Goal: Task Accomplishment & Management: Complete application form

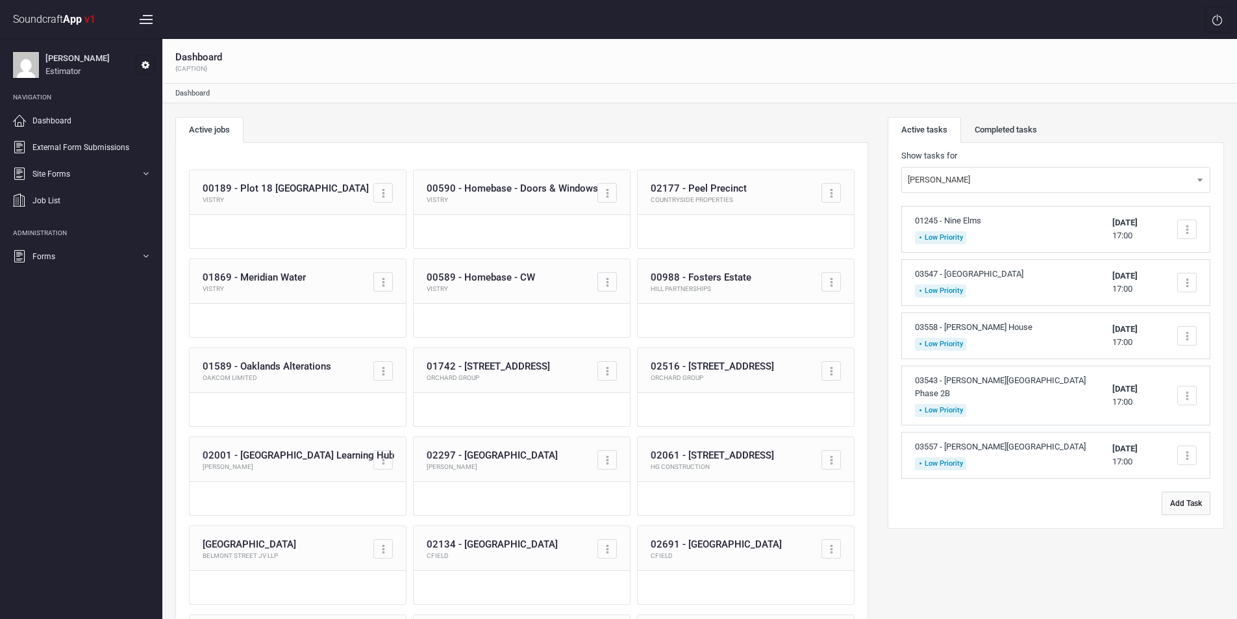
click at [1187, 492] on button "Add Task" at bounding box center [1186, 503] width 49 height 23
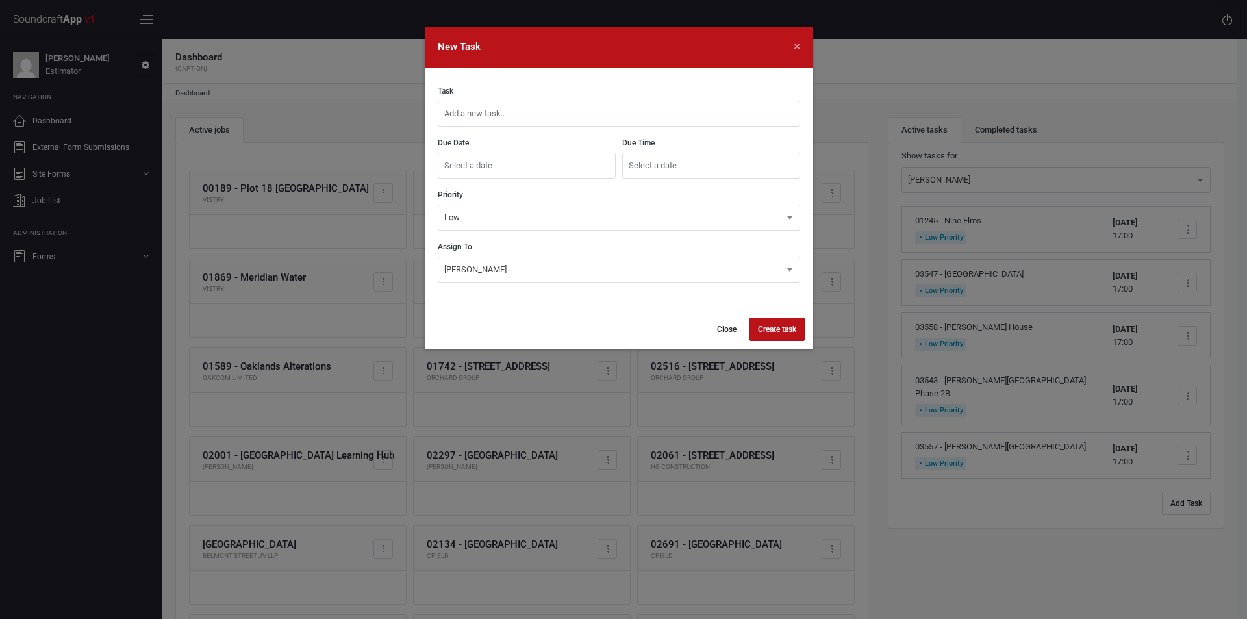
click at [641, 105] on input "text" at bounding box center [619, 114] width 362 height 26
type input "03560 - [GEOGRAPHIC_DATA], [GEOGRAPHIC_DATA]"
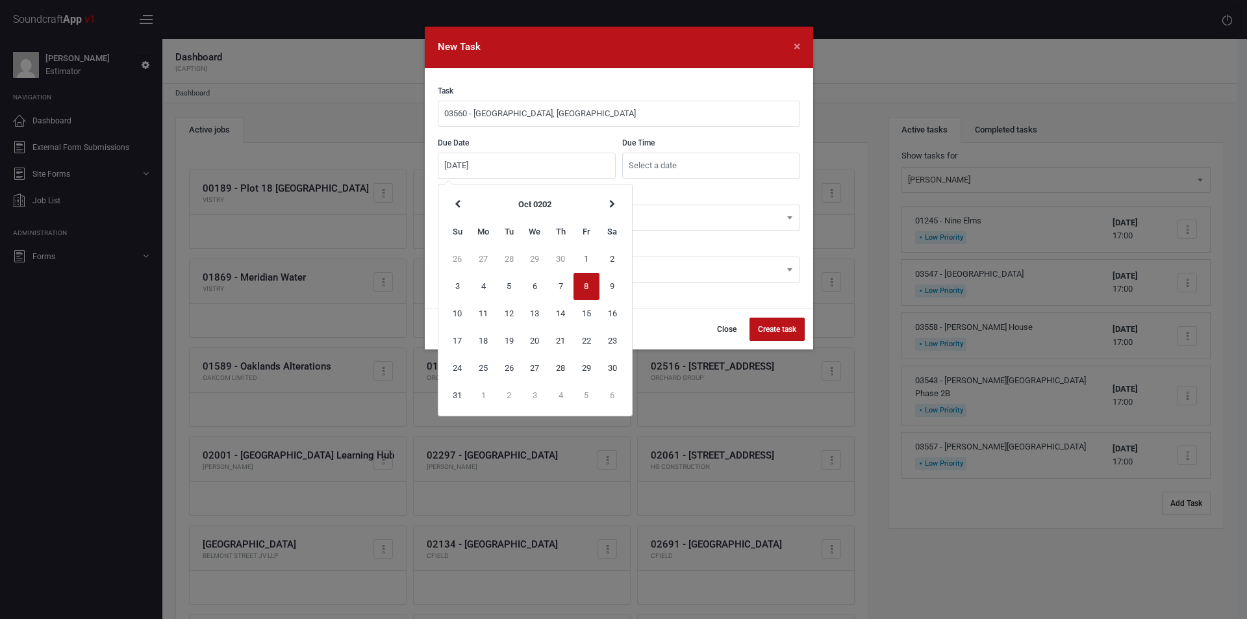
type input "[DATE]"
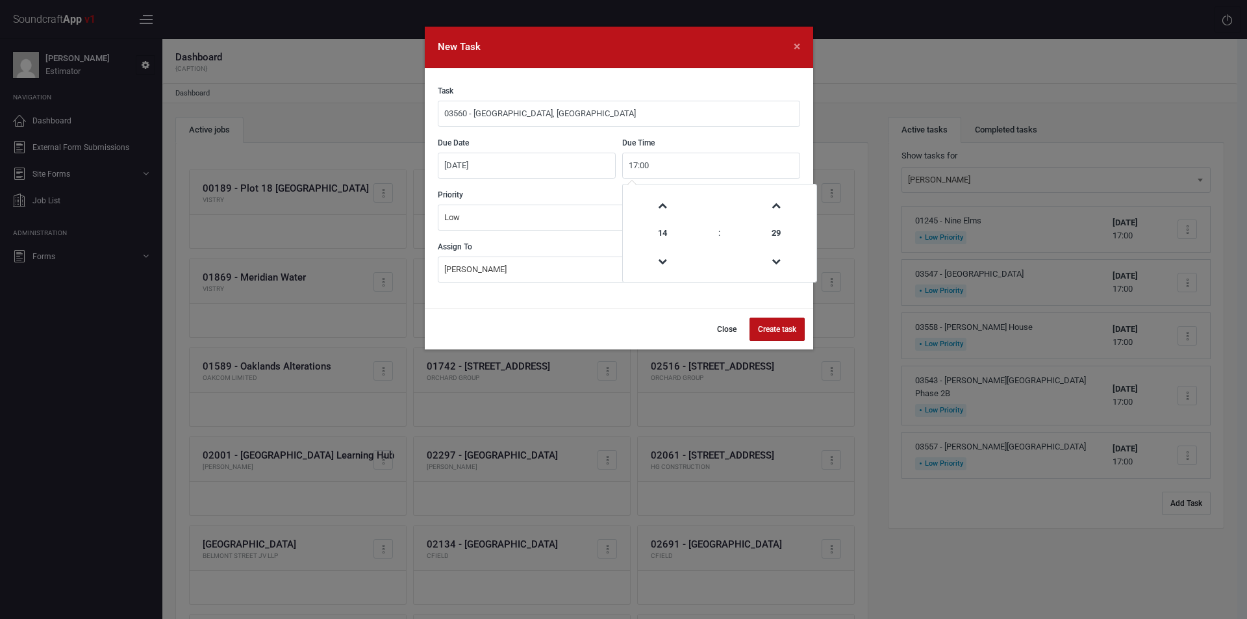
type input "17:00"
click at [787, 328] on button "Create task" at bounding box center [776, 329] width 55 height 23
click at [719, 329] on button "Close" at bounding box center [720, 329] width 36 height 23
click at [548, 116] on input "text" at bounding box center [619, 114] width 362 height 26
type input "03560 - [GEOGRAPHIC_DATA], [GEOGRAPHIC_DATA]"
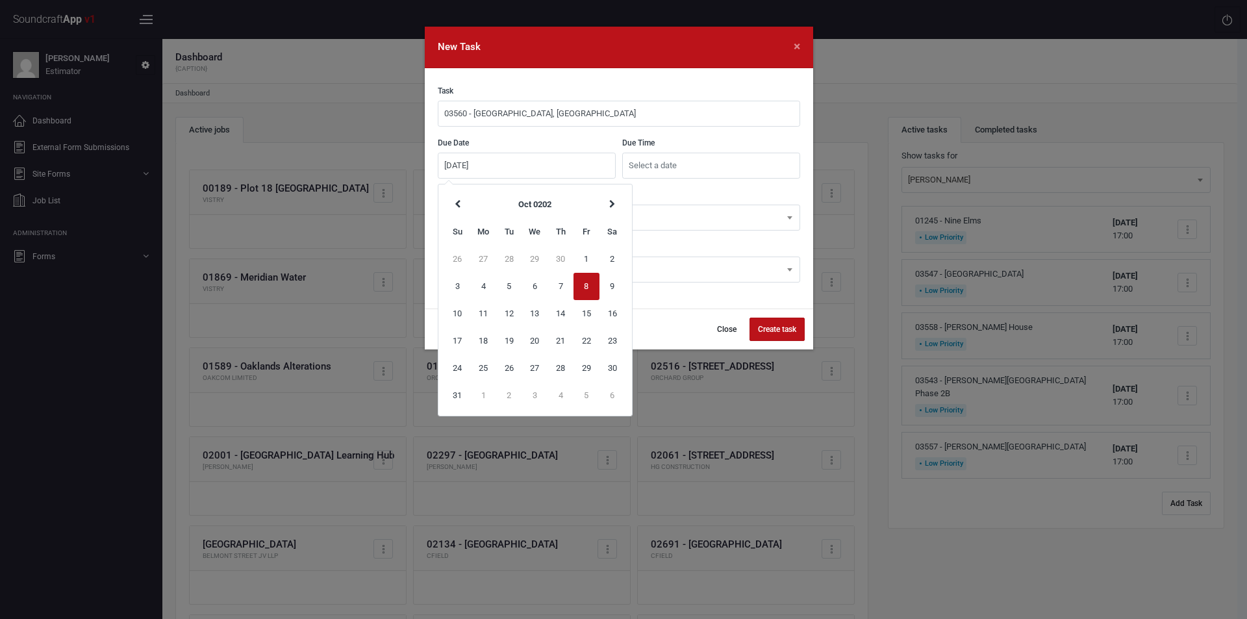
type input "[DATE]"
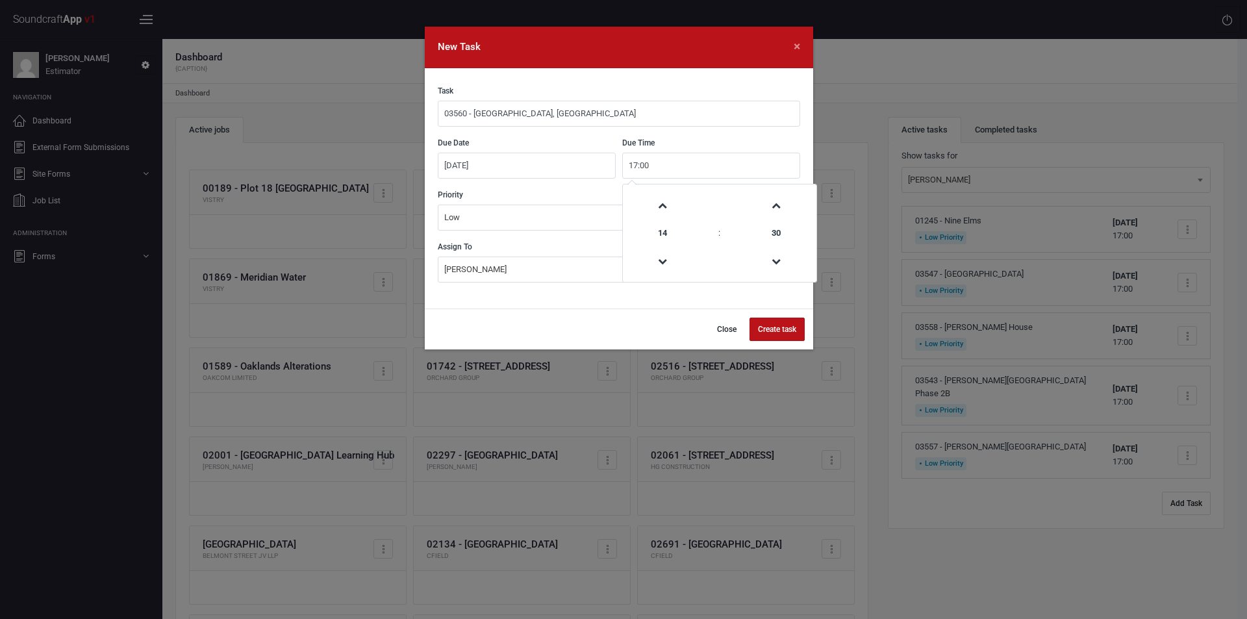
type input "17:00"
click at [775, 325] on button "Create task" at bounding box center [776, 329] width 55 height 23
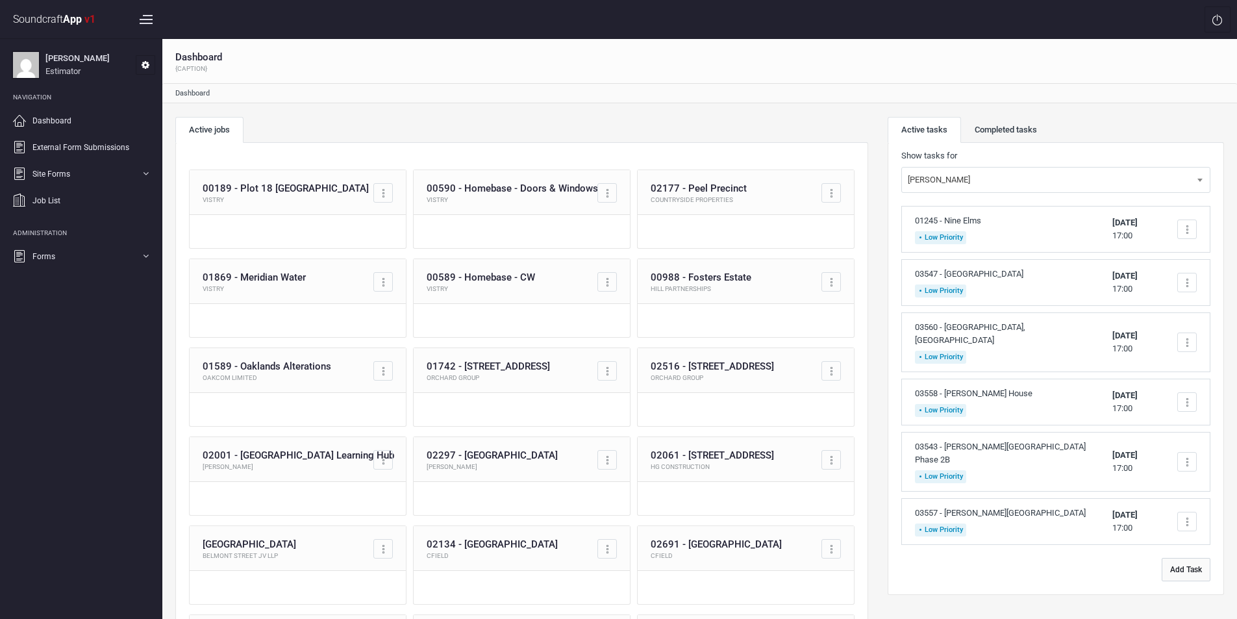
click at [1187, 558] on button "Add Task" at bounding box center [1186, 569] width 49 height 23
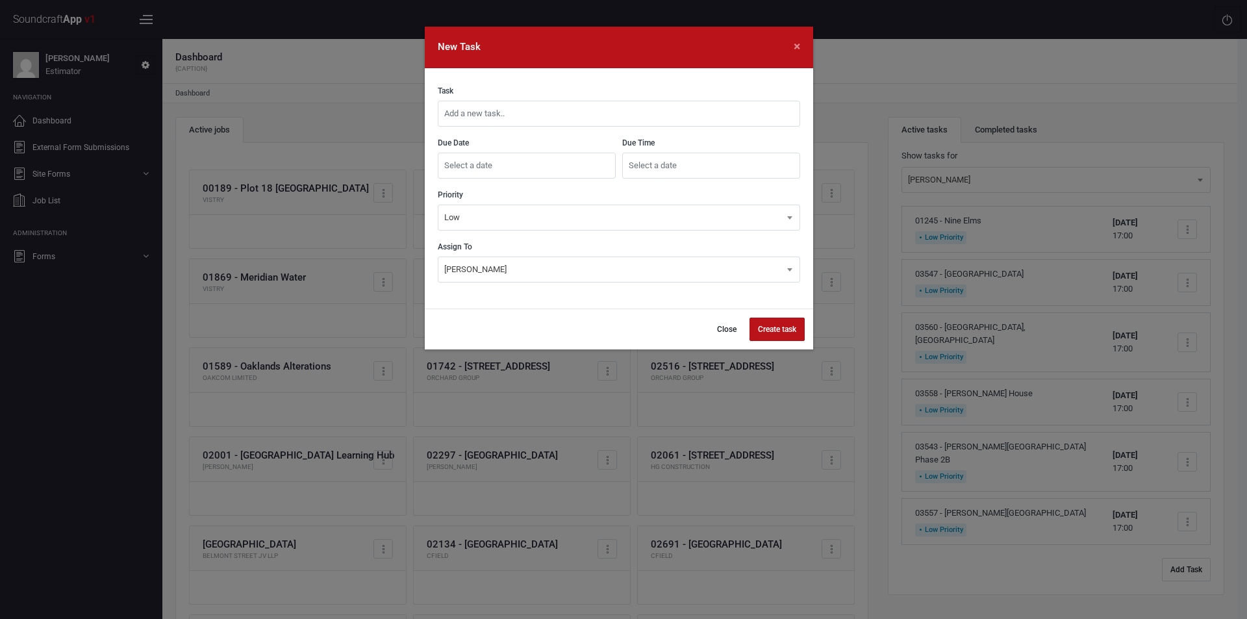
click at [636, 110] on input "text" at bounding box center [619, 114] width 362 height 26
type input "03561 - [GEOGRAPHIC_DATA], [GEOGRAPHIC_DATA]"
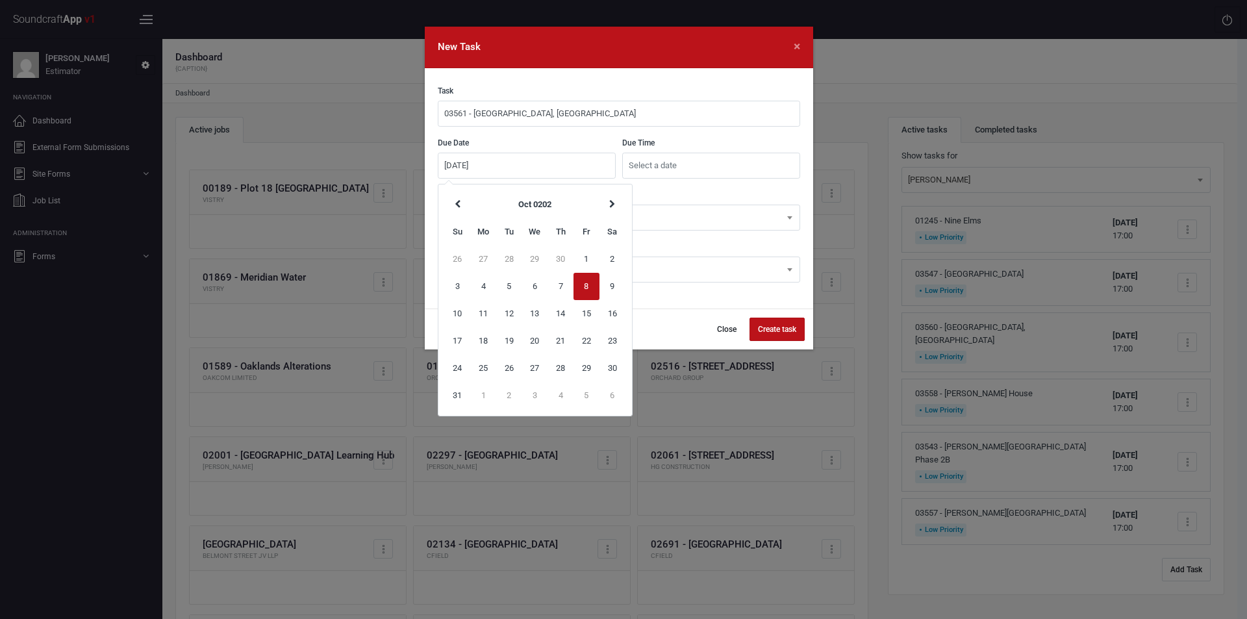
type input "[DATE]"
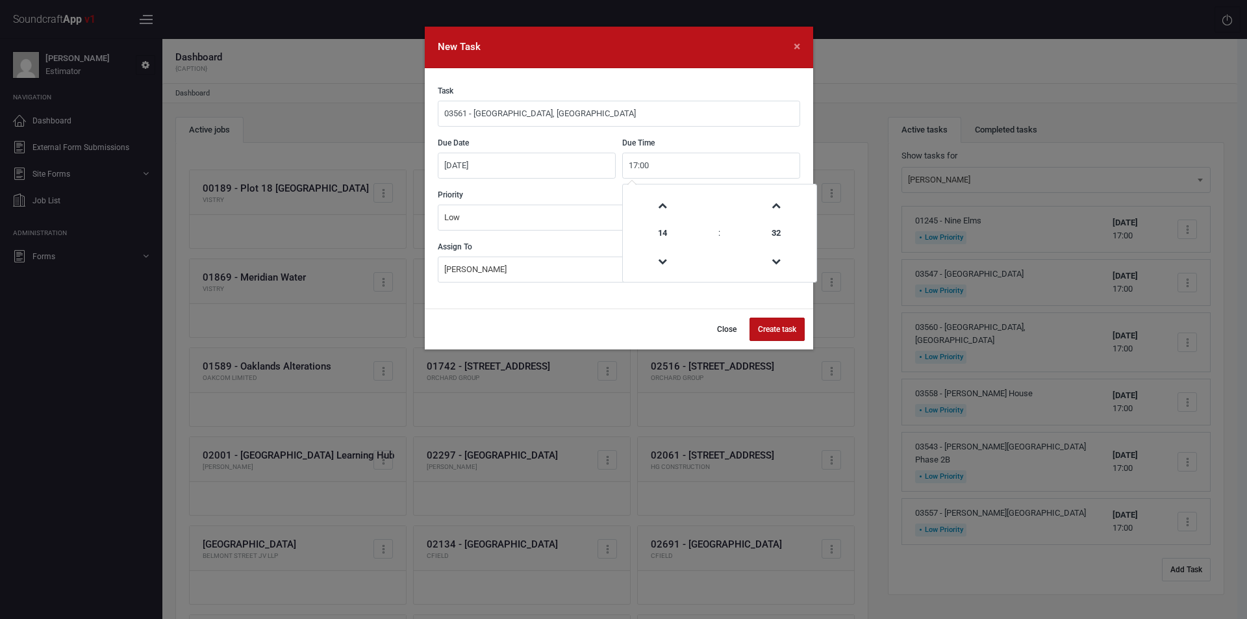
type input "17:00"
click at [780, 328] on button "Create task" at bounding box center [776, 329] width 55 height 23
